Goal: Navigation & Orientation: Find specific page/section

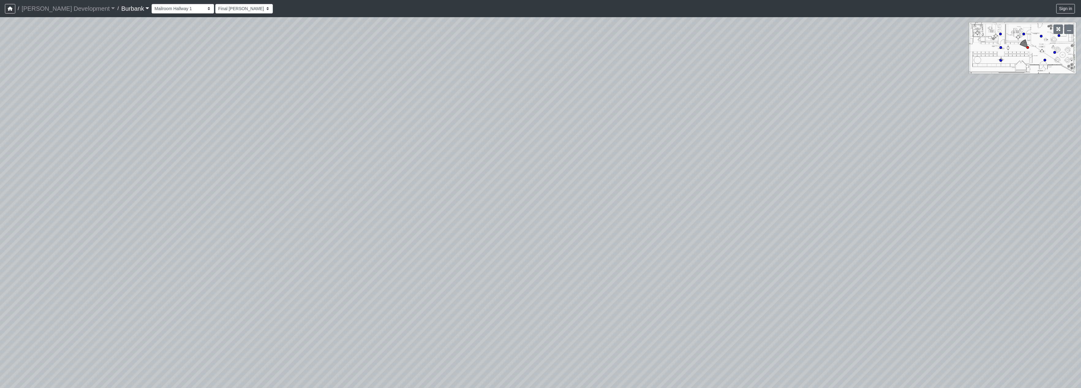
select select "qzw6rpaqwYniedWz1FTmNu"
drag, startPoint x: 831, startPoint y: 211, endPoint x: 522, endPoint y: 213, distance: 308.5
click at [249, 274] on div "Loading... Mailroom Hallway 2 Loading... Lobby Loading... Entry" at bounding box center [540, 202] width 1081 height 371
drag, startPoint x: 689, startPoint y: 291, endPoint x: 473, endPoint y: 103, distance: 286.6
click at [470, 102] on div "Loading... Mailroom Hallway 2 Loading... Lobby Loading... Entry" at bounding box center [540, 202] width 1081 height 371
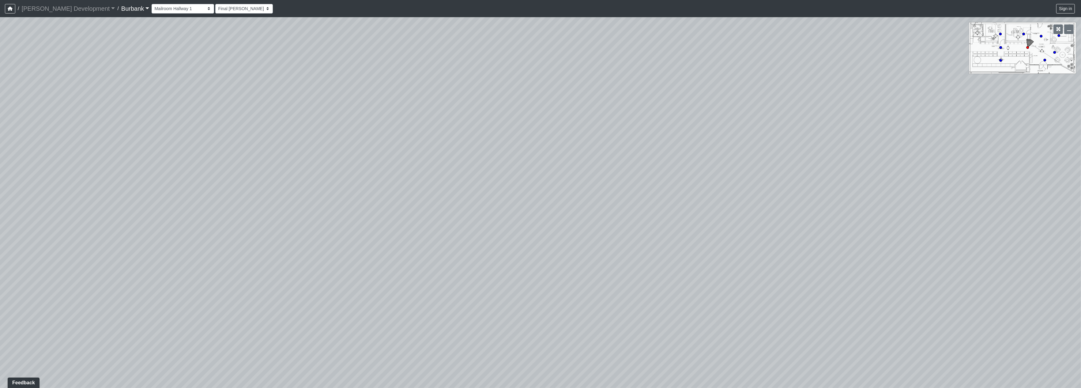
drag, startPoint x: 663, startPoint y: 227, endPoint x: 508, endPoint y: 365, distance: 206.8
click at [509, 365] on div "Loading... Mailroom Hallway 2 Loading... Lobby Loading... Entry" at bounding box center [540, 202] width 1081 height 371
drag, startPoint x: 803, startPoint y: 271, endPoint x: 357, endPoint y: 237, distance: 447.0
click at [358, 239] on div "Loading... Mailroom Hallway 2 Loading... Lobby Loading... Entry" at bounding box center [540, 202] width 1081 height 371
drag, startPoint x: 692, startPoint y: 294, endPoint x: 745, endPoint y: 240, distance: 75.6
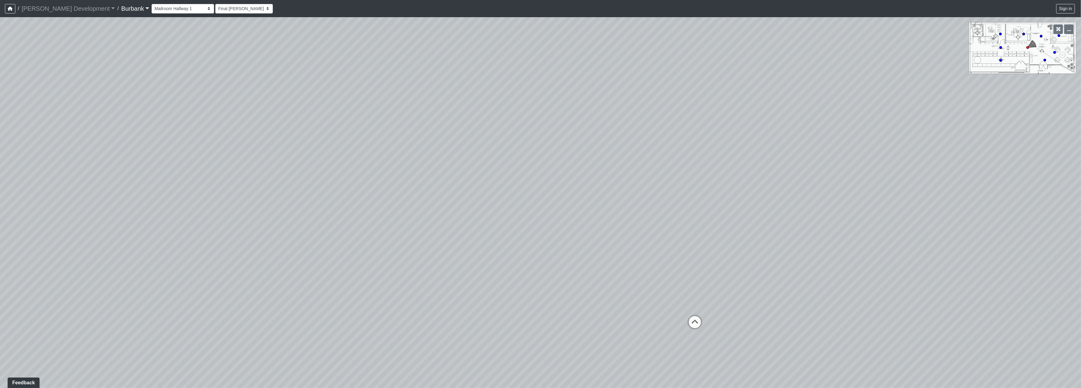
click at [706, 346] on div "Loading... Mailroom Hallway 2 Loading... Lobby Loading... Entry" at bounding box center [540, 202] width 1081 height 371
drag, startPoint x: 617, startPoint y: 218, endPoint x: 593, endPoint y: 218, distance: 24.5
click at [593, 218] on div "Loading... Mailroom Hallway 2 Loading... Lobby Loading... Entry" at bounding box center [540, 202] width 1081 height 371
